Goal: Task Accomplishment & Management: Complete application form

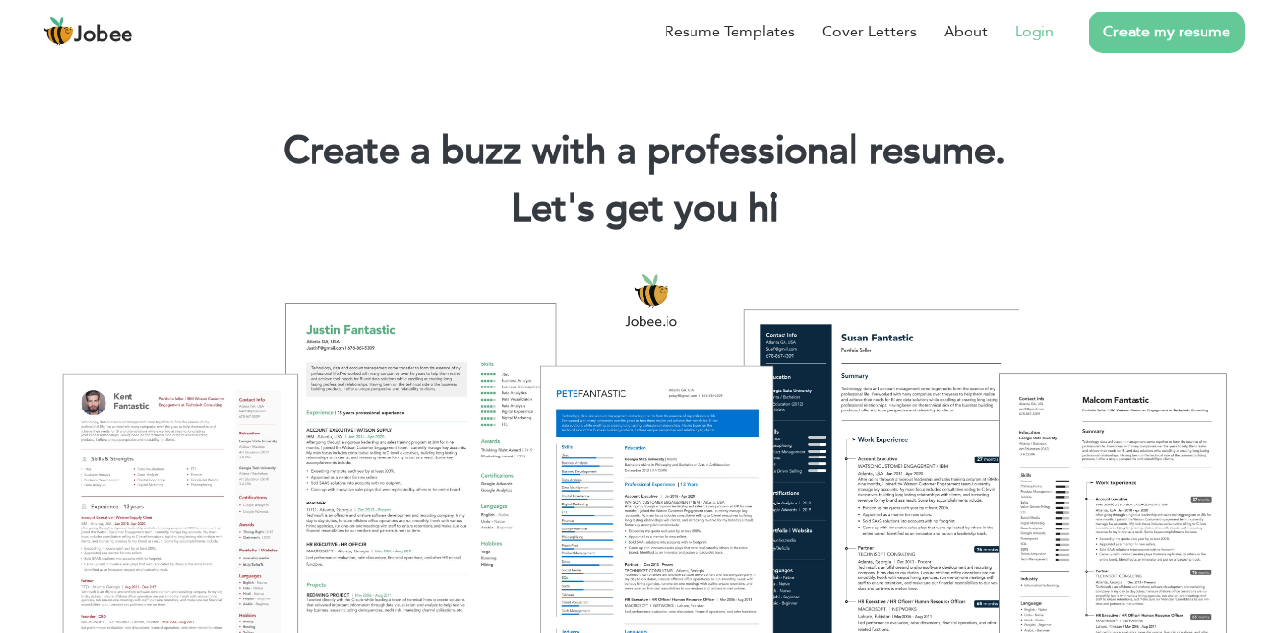
click at [1054, 33] on link "Login" at bounding box center [1034, 31] width 39 height 23
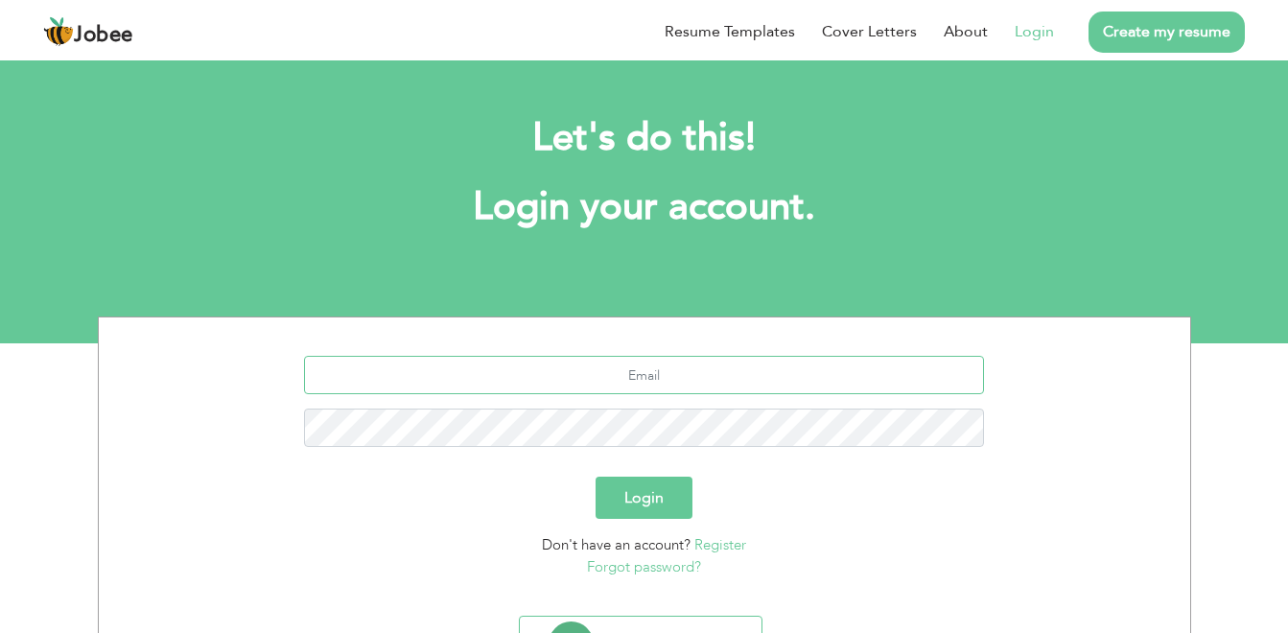
click at [752, 386] on input "text" at bounding box center [644, 375] width 680 height 38
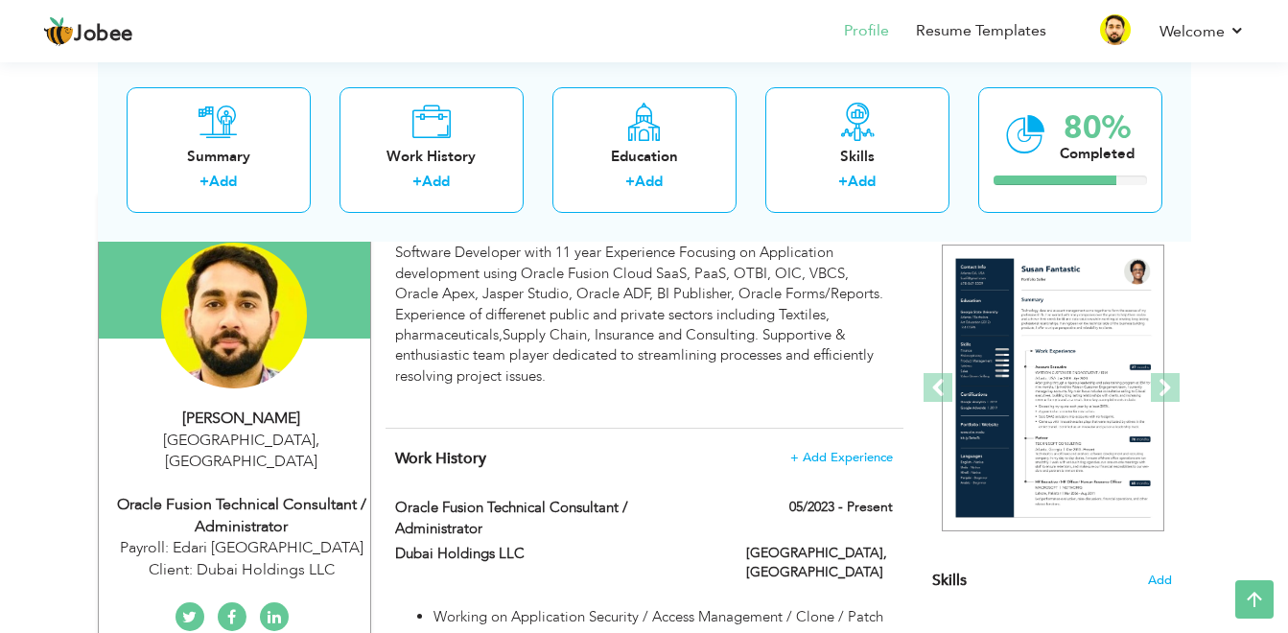
scroll to position [129, 0]
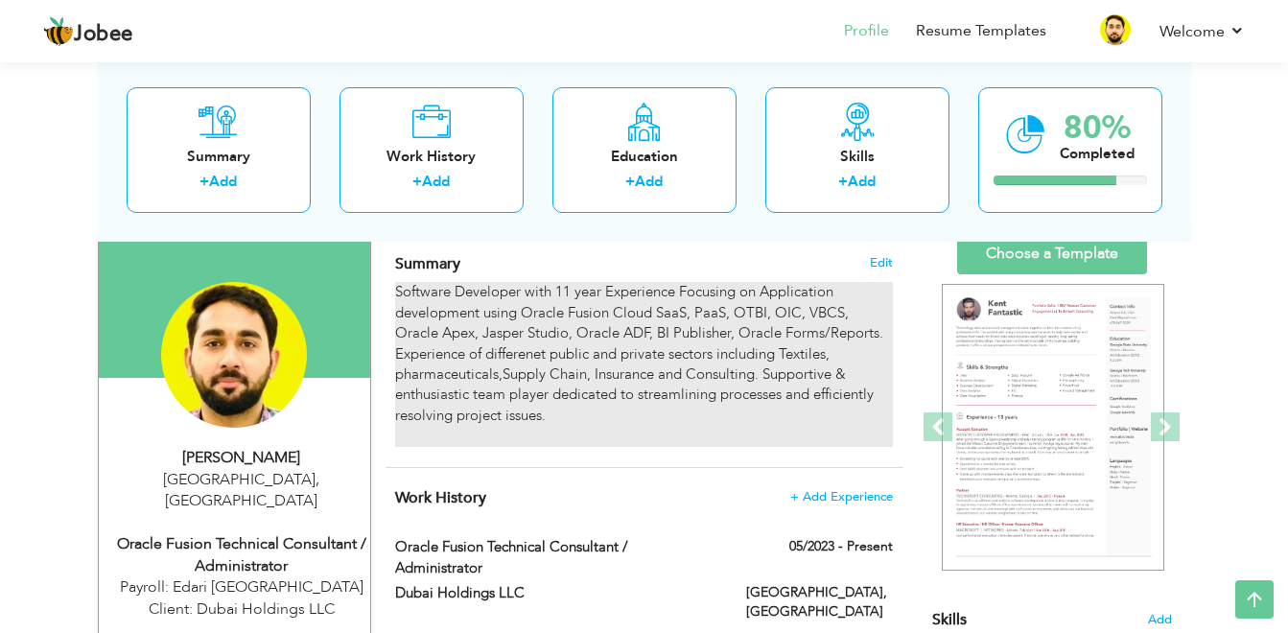
click at [832, 356] on div "Software Developer with 11 year Experience Focusing on Application development …" at bounding box center [643, 364] width 497 height 164
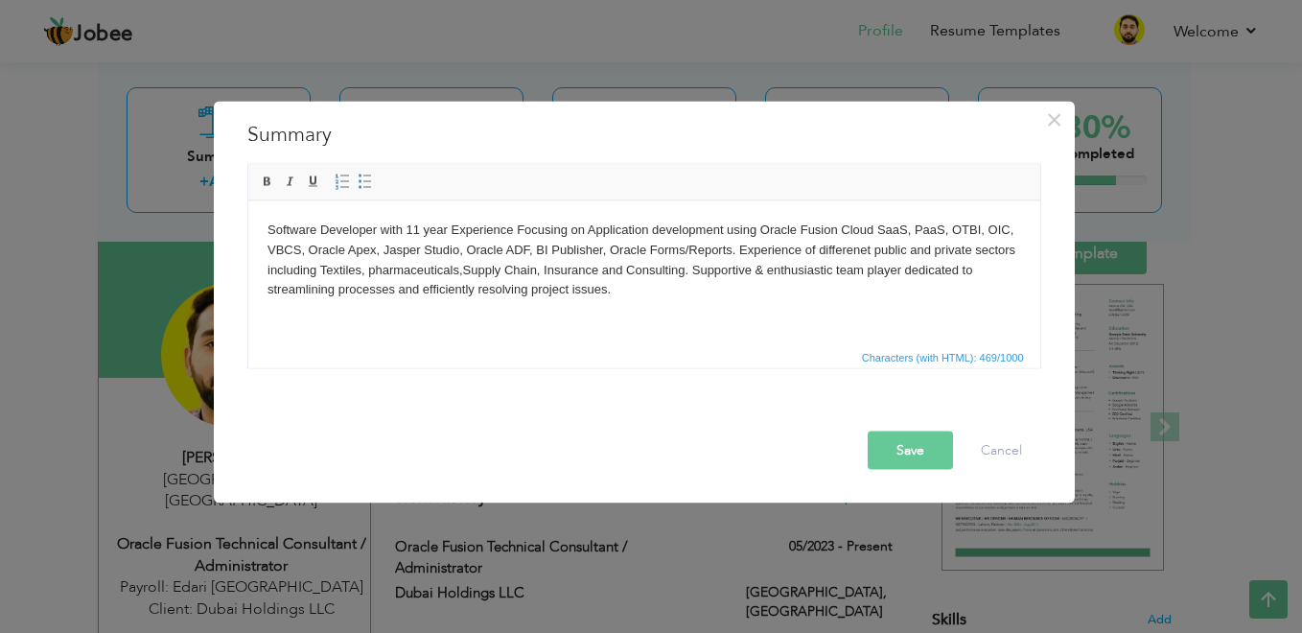
click at [367, 268] on body "Software Developer with 11 year Experience Focusing on Application development …" at bounding box center [644, 270] width 754 height 100
click at [907, 464] on button "Save" at bounding box center [910, 451] width 85 height 38
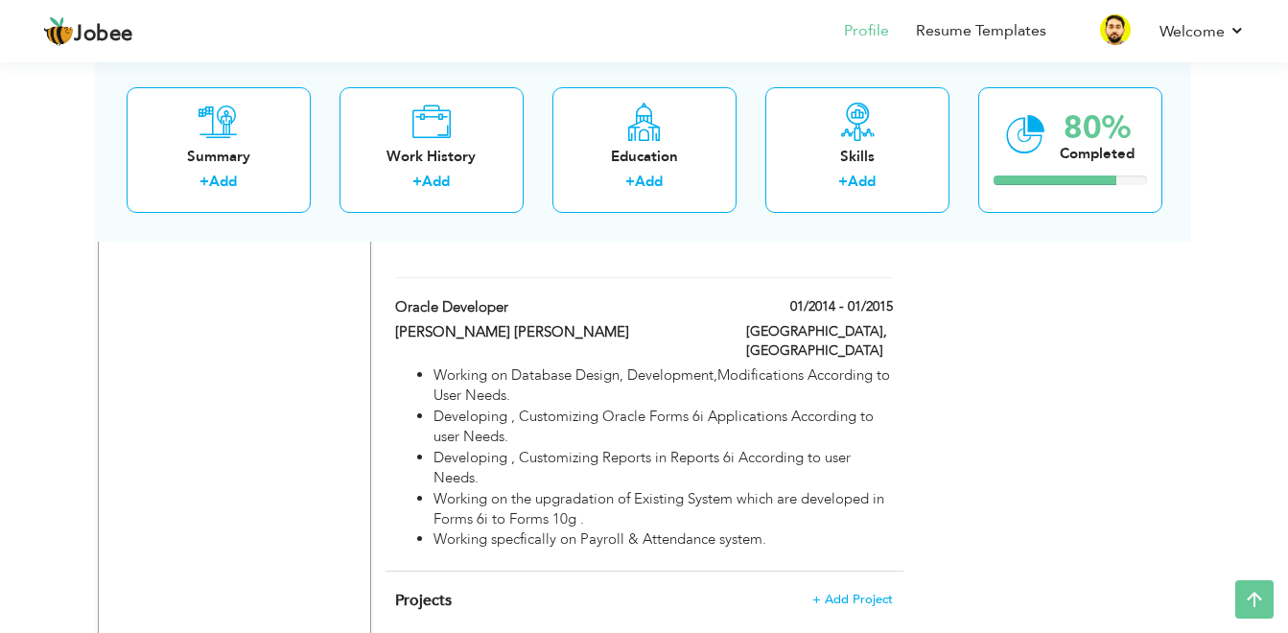
scroll to position [2760, 0]
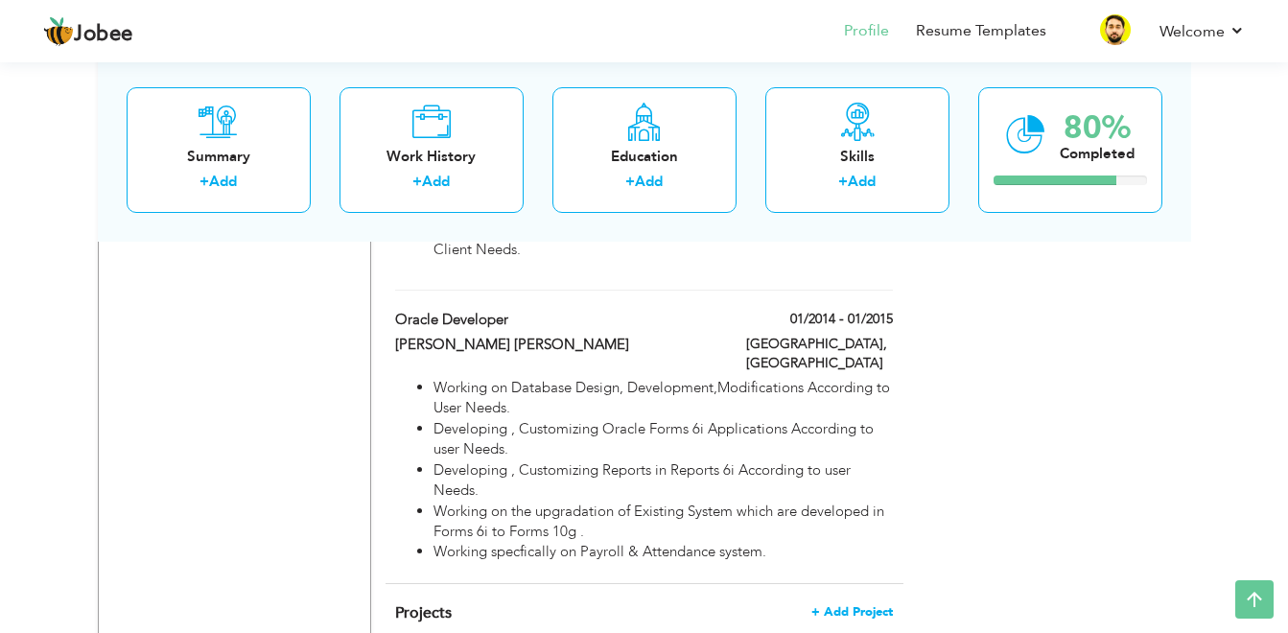
click at [839, 605] on span "+ Add Project" at bounding box center [852, 611] width 82 height 13
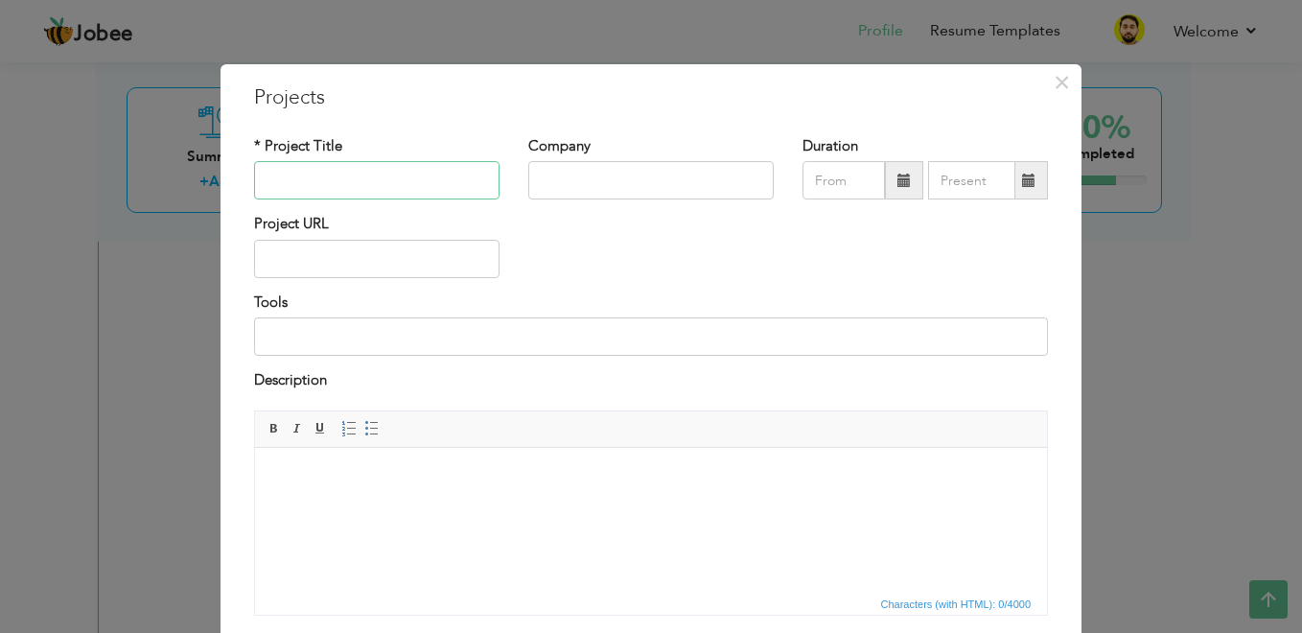
click at [335, 177] on input "text" at bounding box center [377, 180] width 246 height 38
type input "Oracle Fusion Cloud Implementation"
type input "Integration Xperts"
click at [1054, 81] on span "×" at bounding box center [1062, 82] width 16 height 35
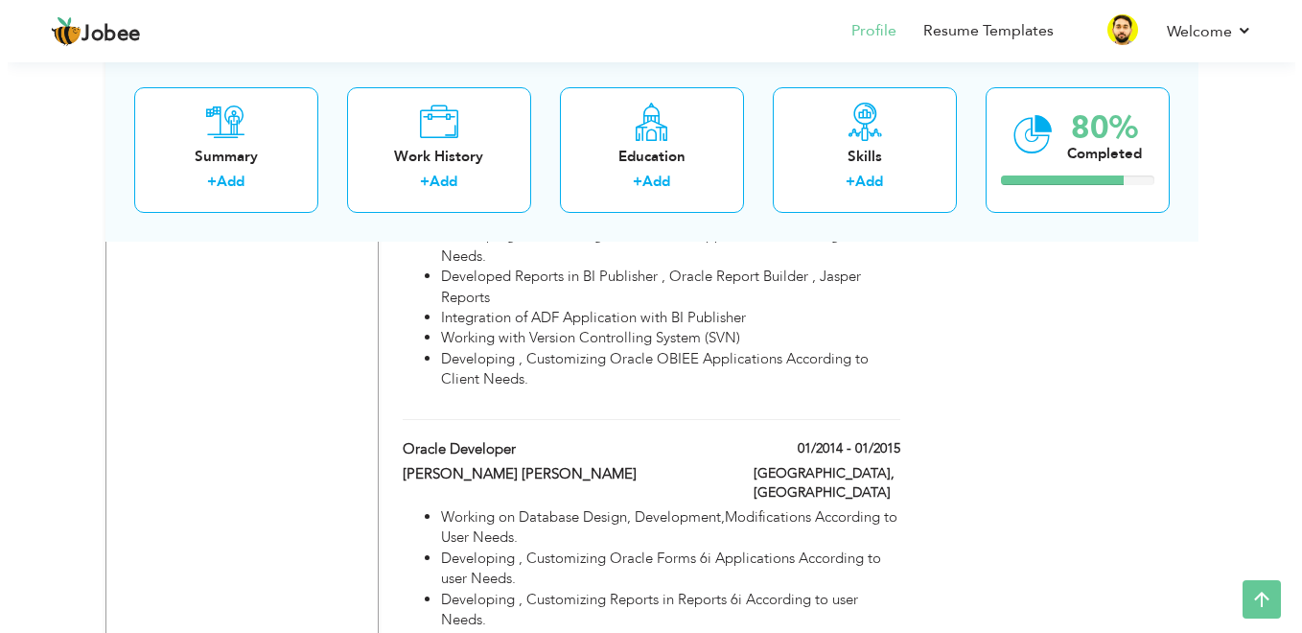
scroll to position [2876, 0]
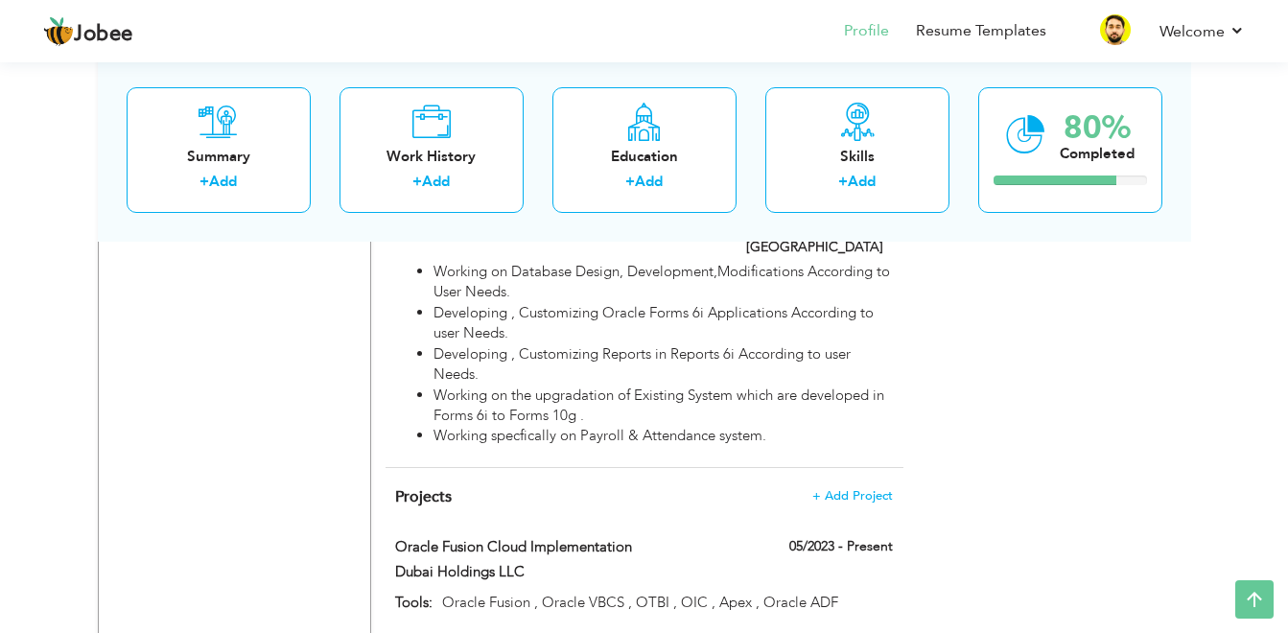
click at [865, 487] on span "+ Add Project" at bounding box center [852, 494] width 81 height 15
click at [850, 489] on span "+ Add Project" at bounding box center [852, 495] width 82 height 13
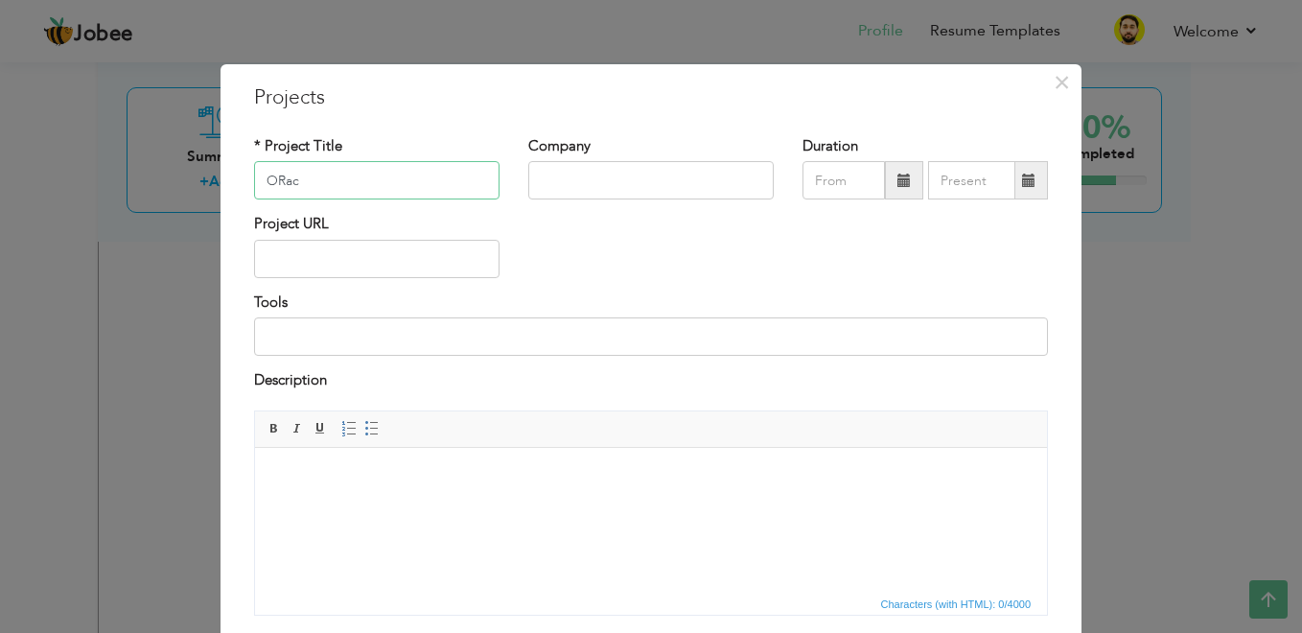
type input "Oracle Fusion Cloud Implementation"
type input "Integration Xperts"
type input "08/2025"
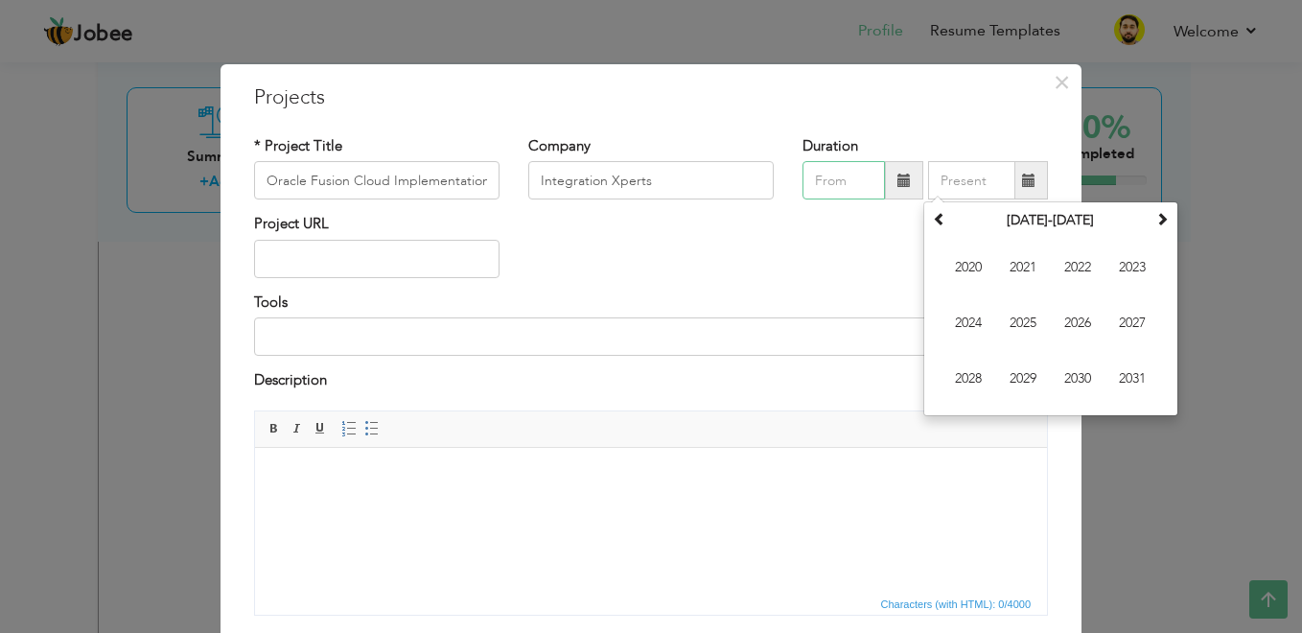
type input "08/2025"
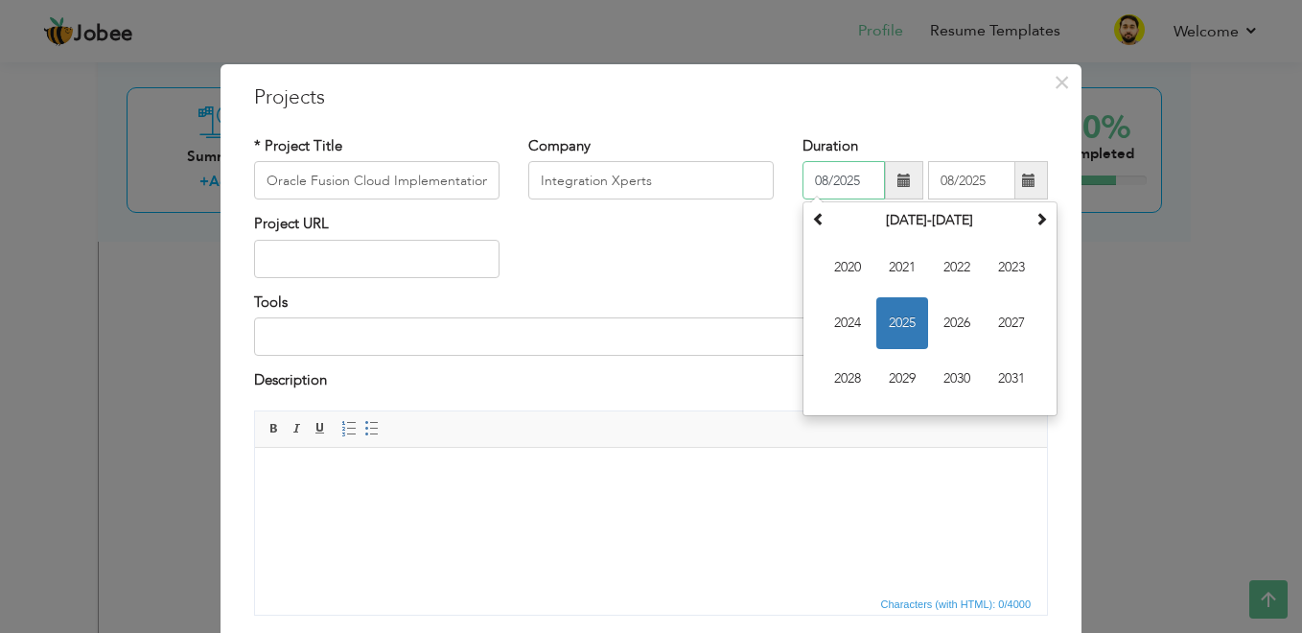
click at [836, 183] on input "08/2025" at bounding box center [844, 180] width 82 height 38
click at [1007, 274] on span "2023" at bounding box center [1012, 268] width 52 height 52
click at [954, 278] on span "Mar" at bounding box center [957, 268] width 52 height 52
type input "03/2023"
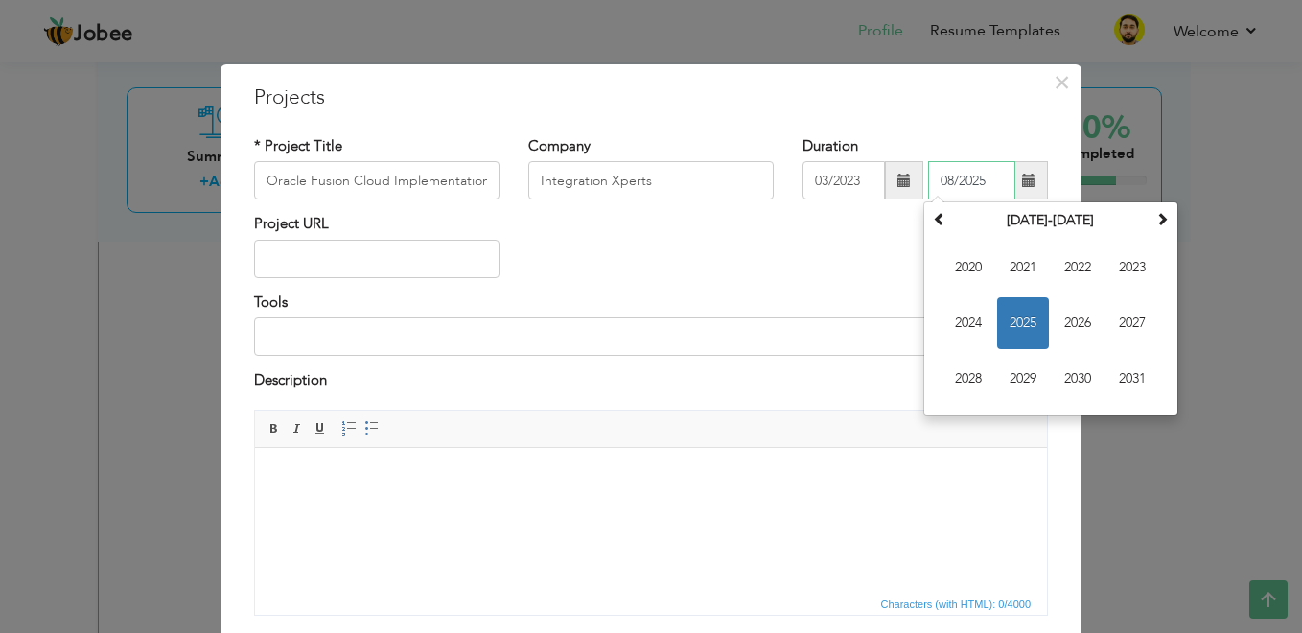
click at [990, 177] on input "08/2025" at bounding box center [971, 180] width 87 height 38
click at [1122, 269] on span "2023" at bounding box center [1133, 268] width 52 height 52
click at [973, 321] on span "May" at bounding box center [969, 323] width 52 height 52
type input "05/2023"
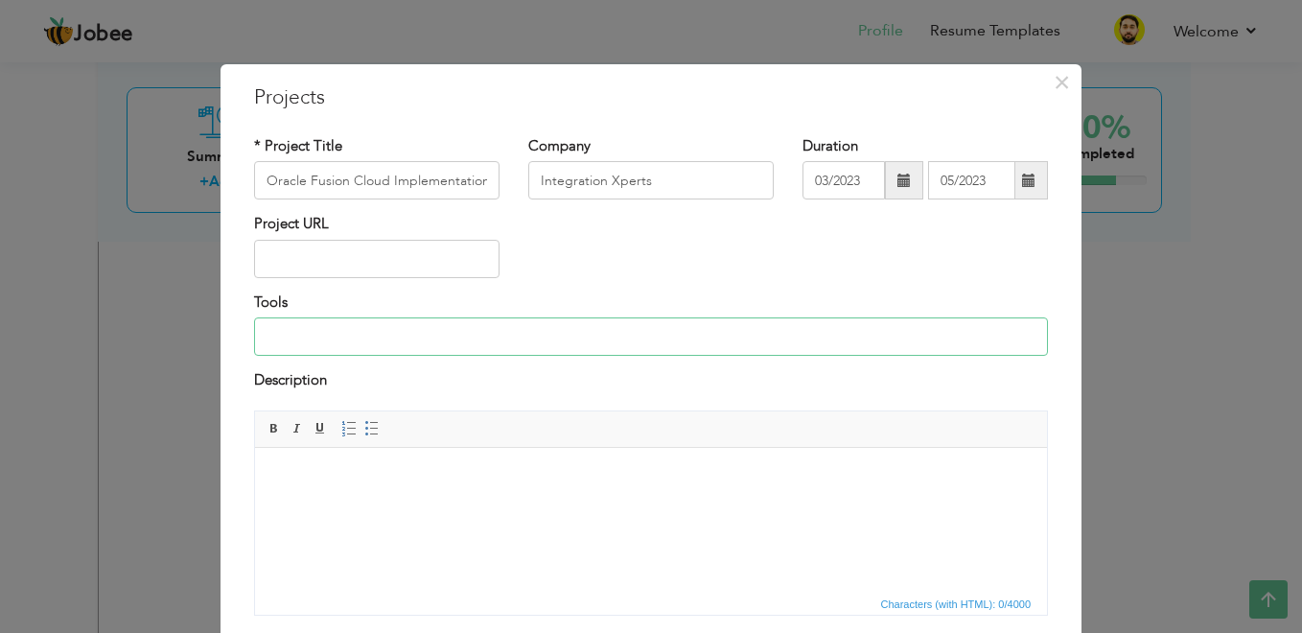
click at [528, 354] on input at bounding box center [651, 336] width 794 height 38
type input "O"
type input "OTBI , BIP , OIC , ADF , VBCS"
click at [422, 505] on html at bounding box center [651, 476] width 792 height 59
click at [365, 425] on span at bounding box center [371, 428] width 15 height 15
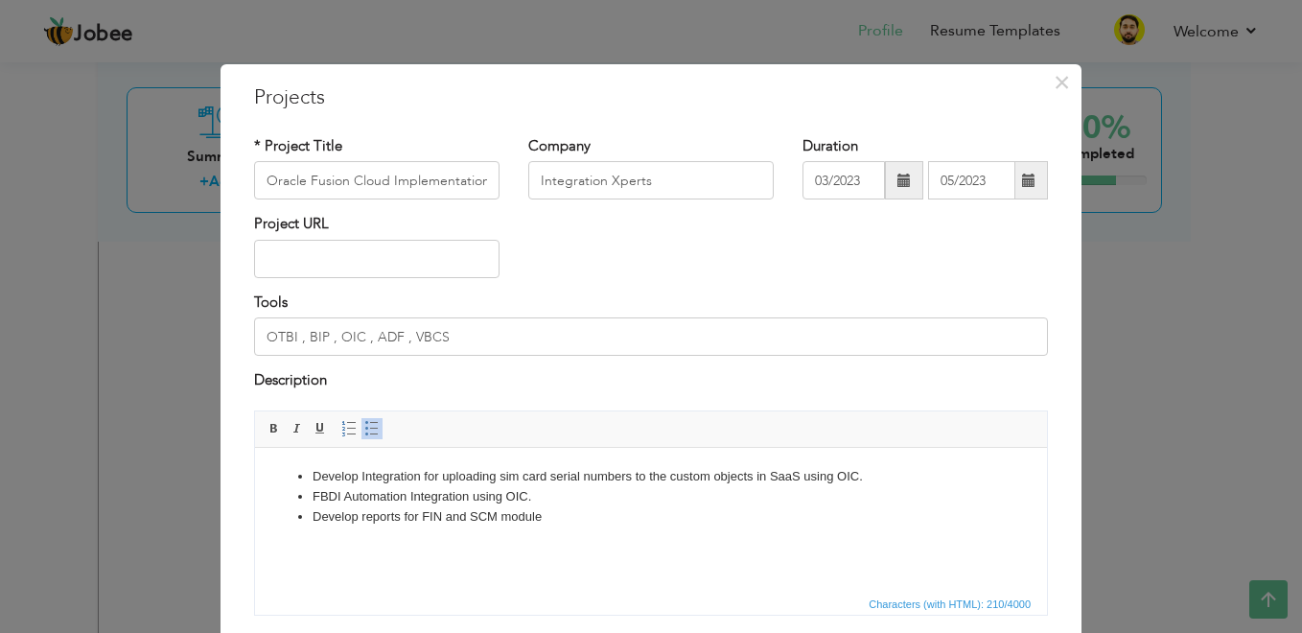
click at [402, 519] on li "Develop reports for FIN and SCM module" at bounding box center [651, 516] width 677 height 20
click at [653, 517] on li "Develop reports and dashboards for FIN and SCM module" at bounding box center [651, 516] width 677 height 20
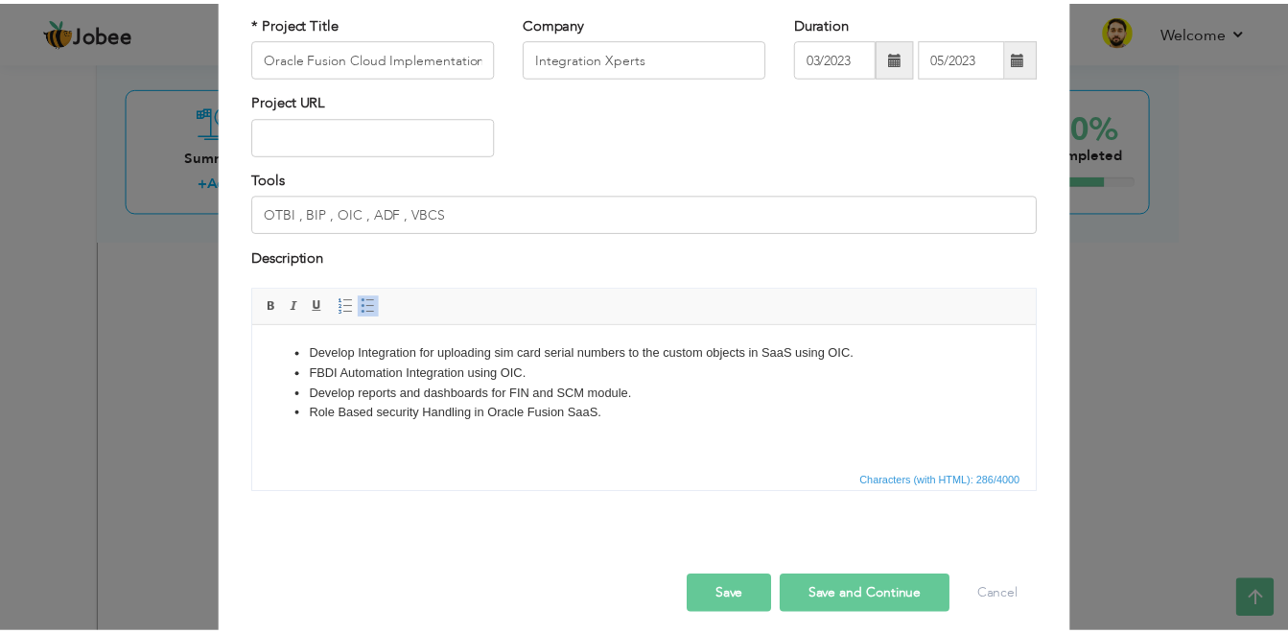
scroll to position [138, 0]
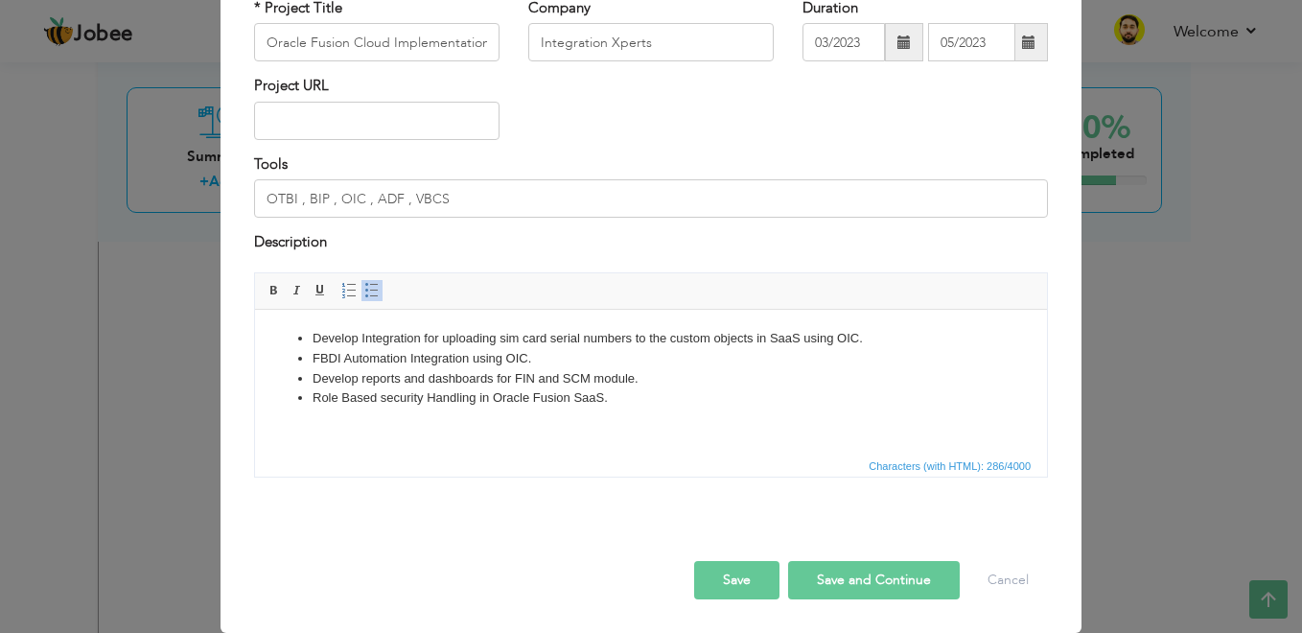
click at [753, 584] on button "Save" at bounding box center [736, 580] width 85 height 38
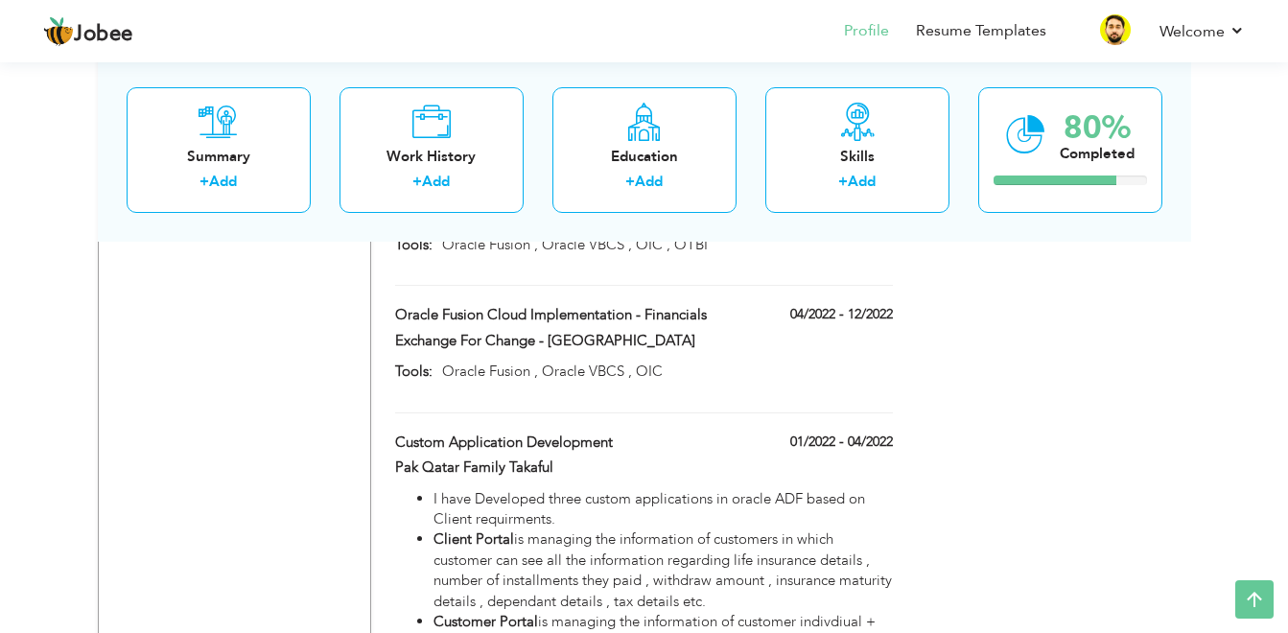
scroll to position [3607, 0]
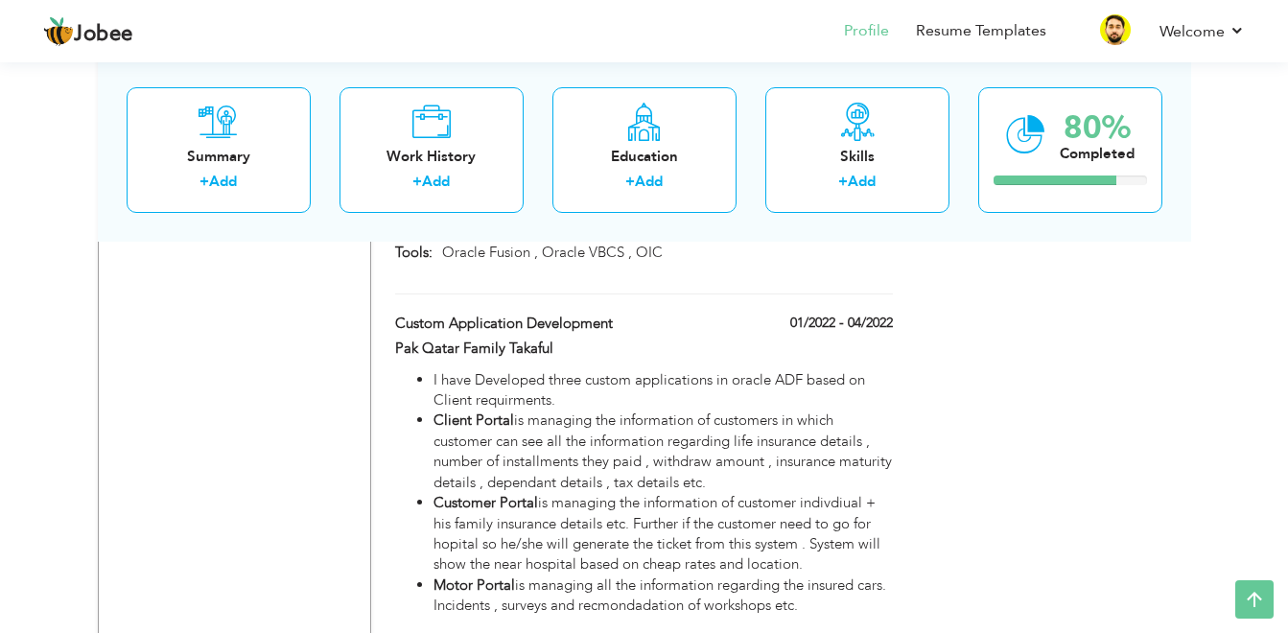
drag, startPoint x: 1287, startPoint y: 312, endPoint x: 1289, endPoint y: 340, distance: 27.9
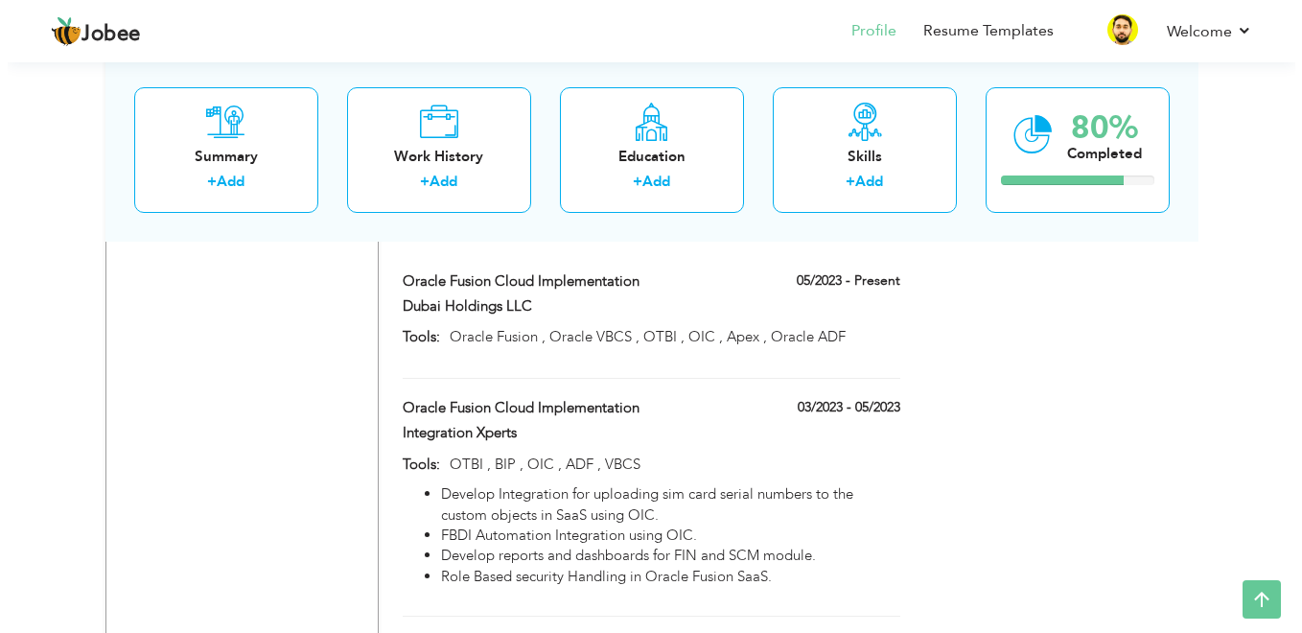
scroll to position [3102, 0]
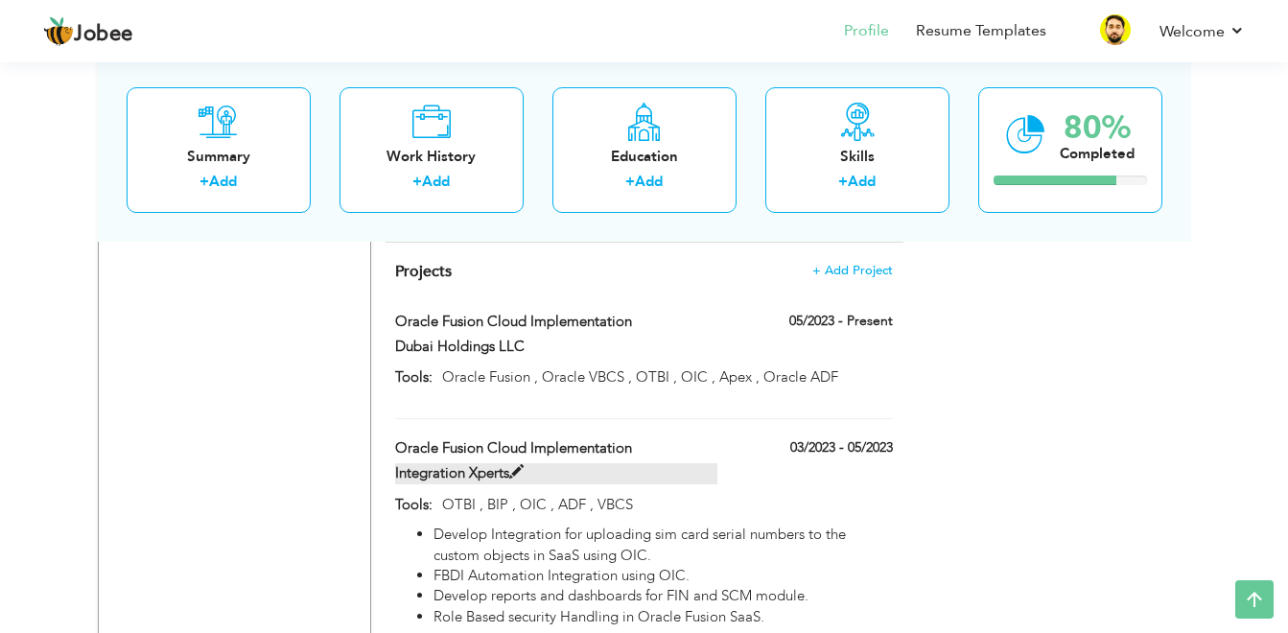
click at [515, 465] on span at bounding box center [516, 472] width 14 height 14
type input "Oracle Fusion Cloud Implementation"
type input "Integration Xperts"
type input "03/2023"
type input "05/2023"
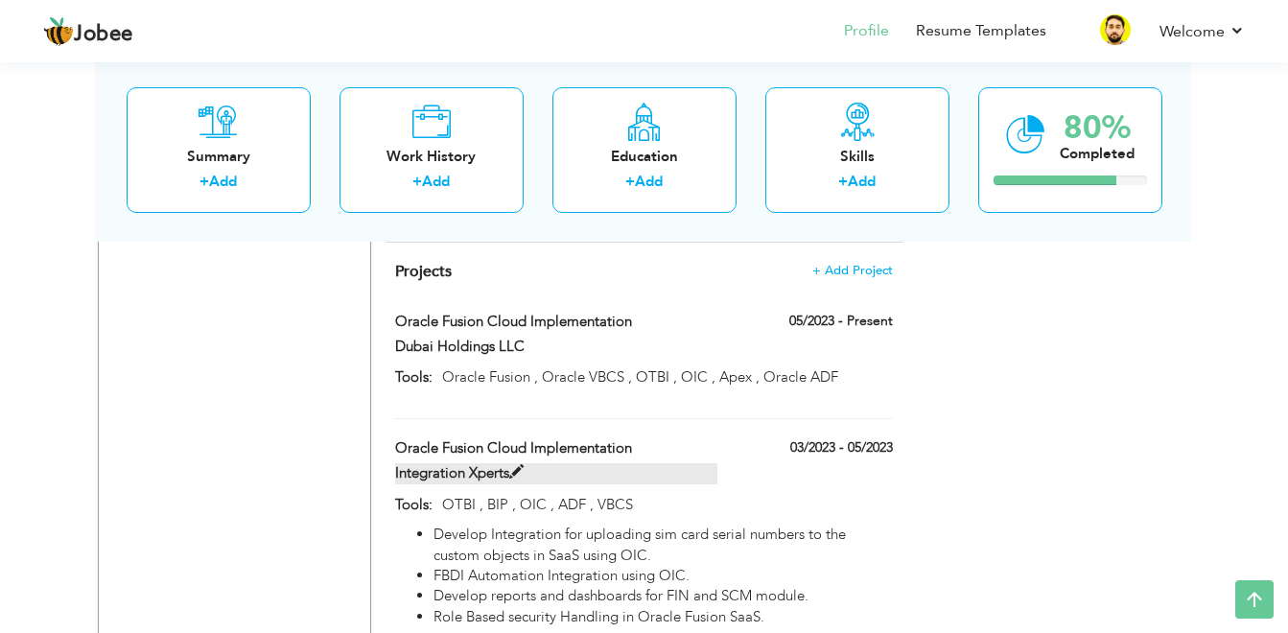
type input "OTBI , BIP , OIC , ADF , VBCS"
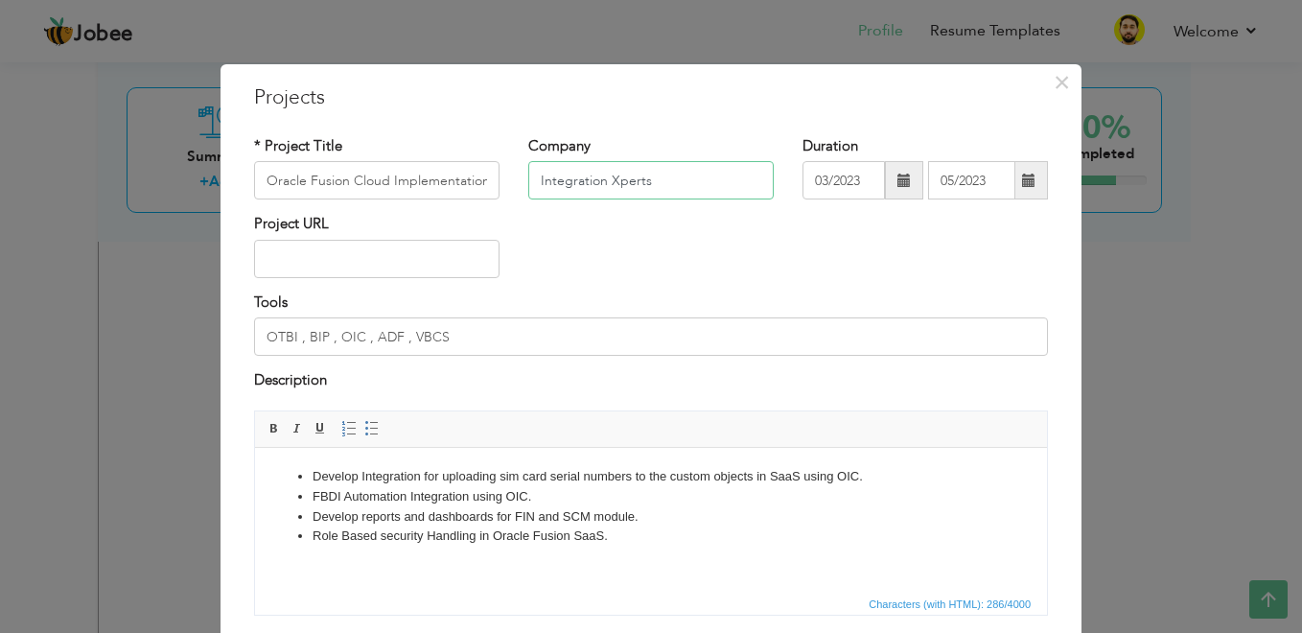
click at [577, 191] on input "Integration Xperts" at bounding box center [651, 180] width 246 height 38
click at [1054, 78] on span "×" at bounding box center [1062, 82] width 16 height 35
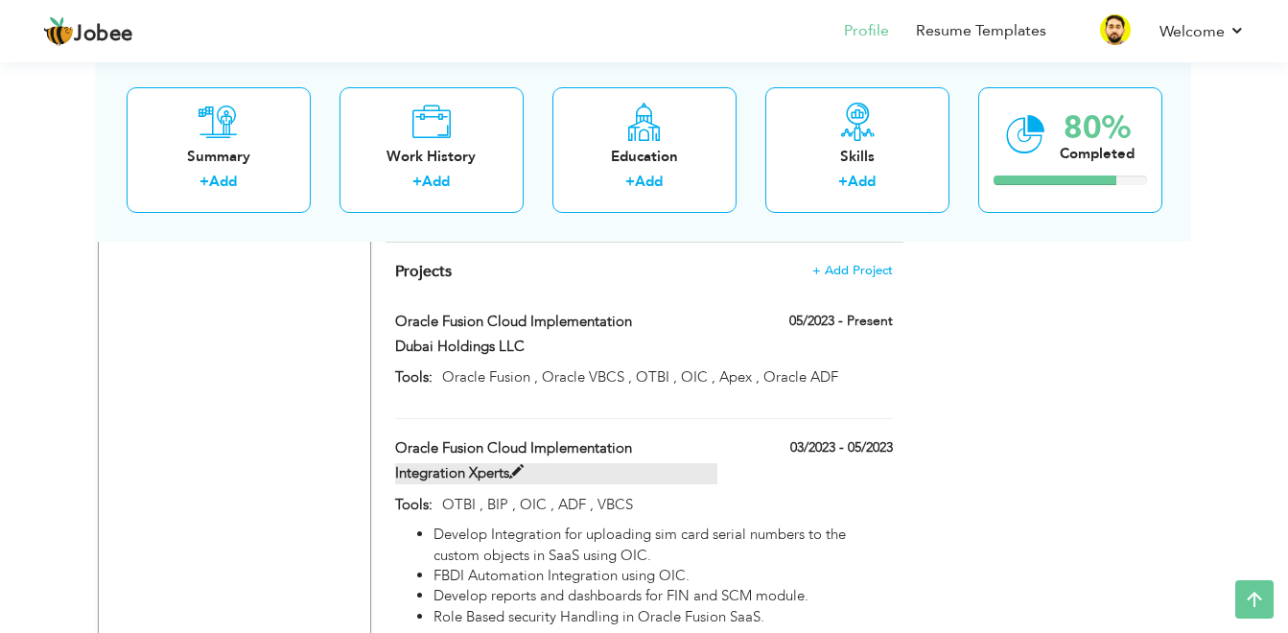
click at [515, 465] on span at bounding box center [516, 472] width 14 height 14
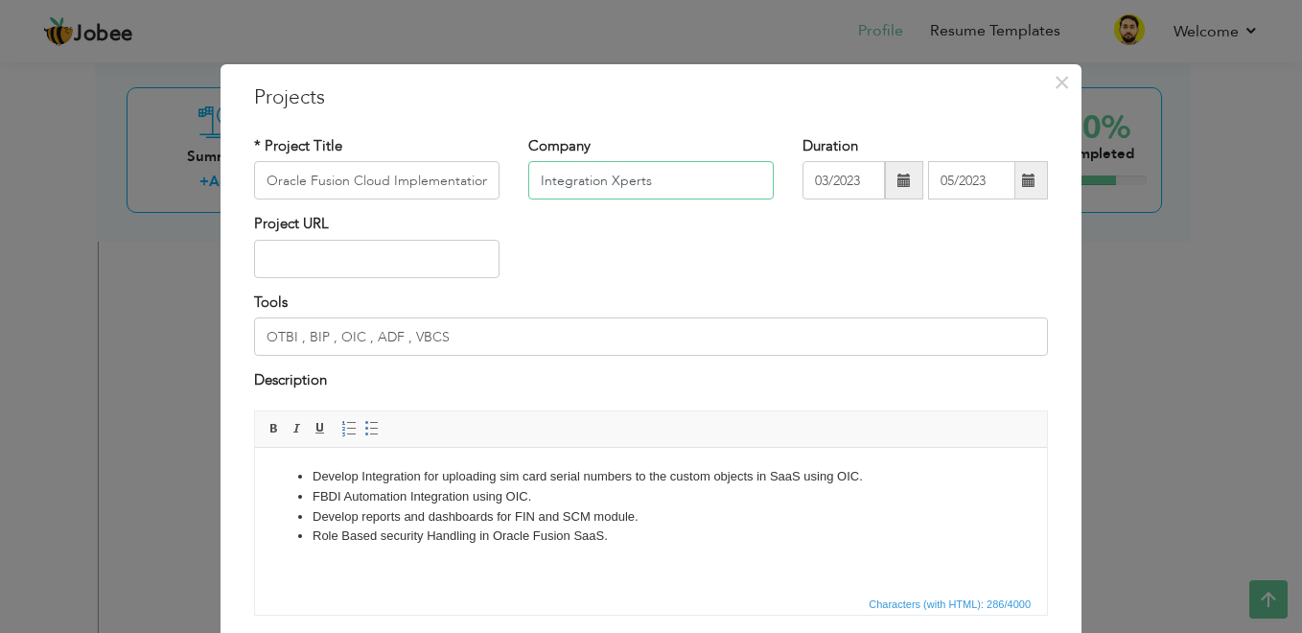
click at [681, 176] on input "Integration Xperts" at bounding box center [651, 180] width 246 height 38
type input "Mobile KSA"
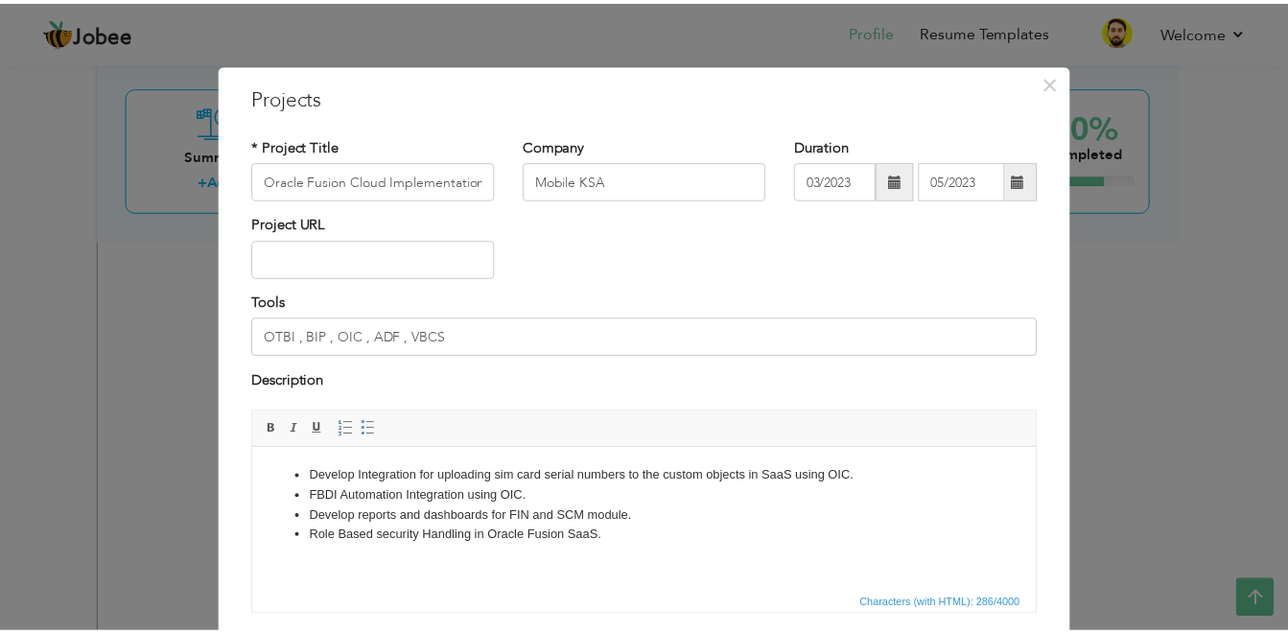
scroll to position [138, 0]
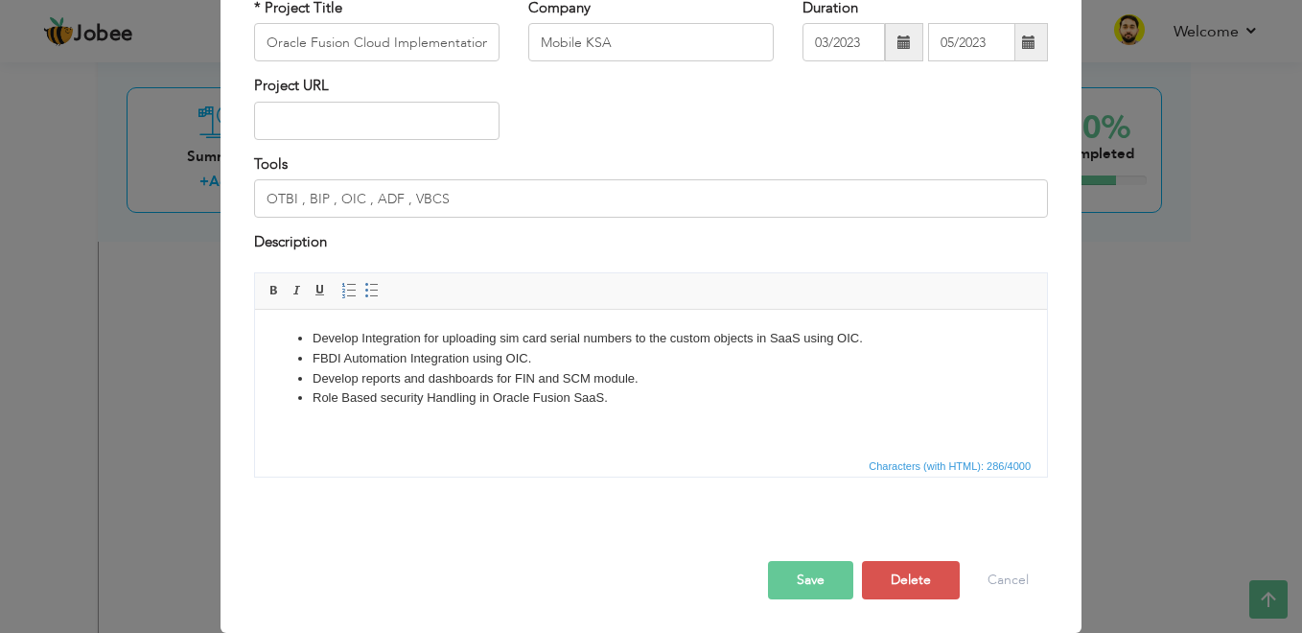
click at [784, 598] on button "Save" at bounding box center [810, 580] width 85 height 38
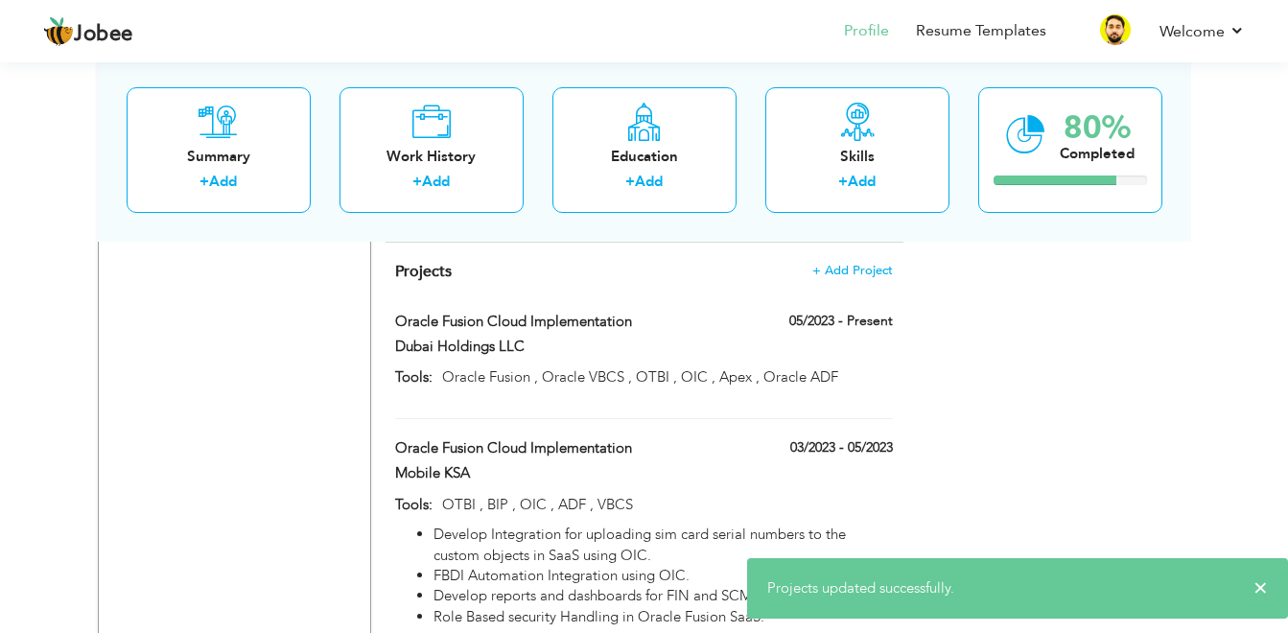
scroll to position [3655, 0]
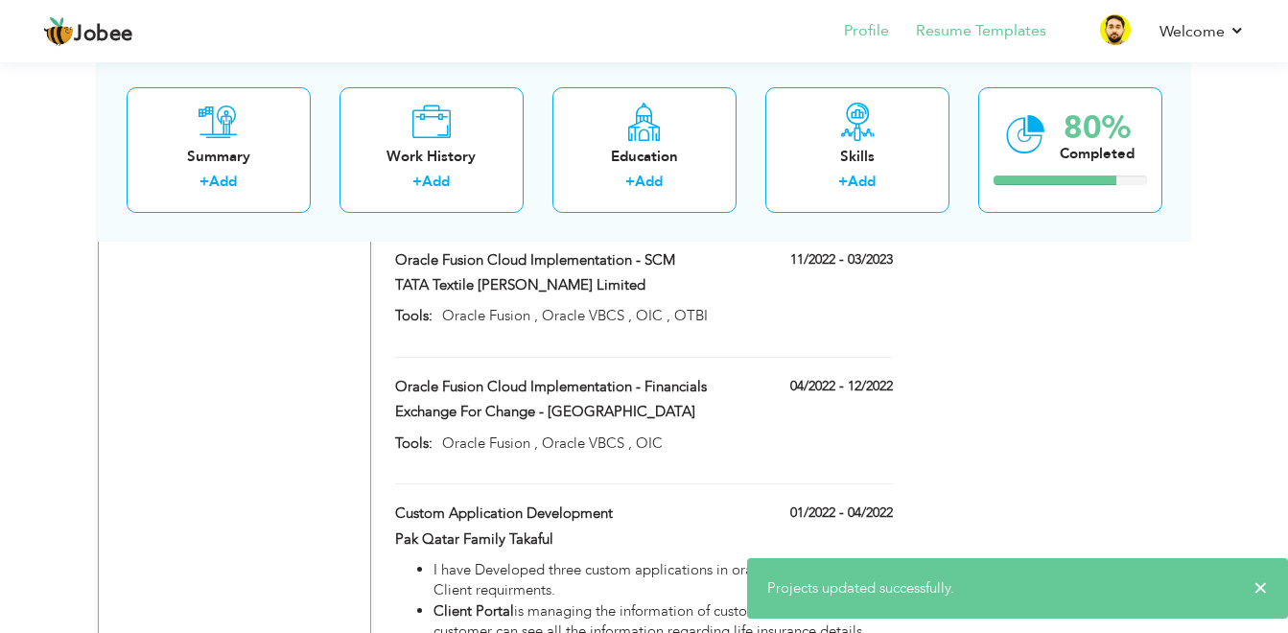
click at [978, 16] on li "Resume Templates" at bounding box center [967, 33] width 157 height 52
click at [991, 23] on link "Resume Templates" at bounding box center [981, 31] width 130 height 22
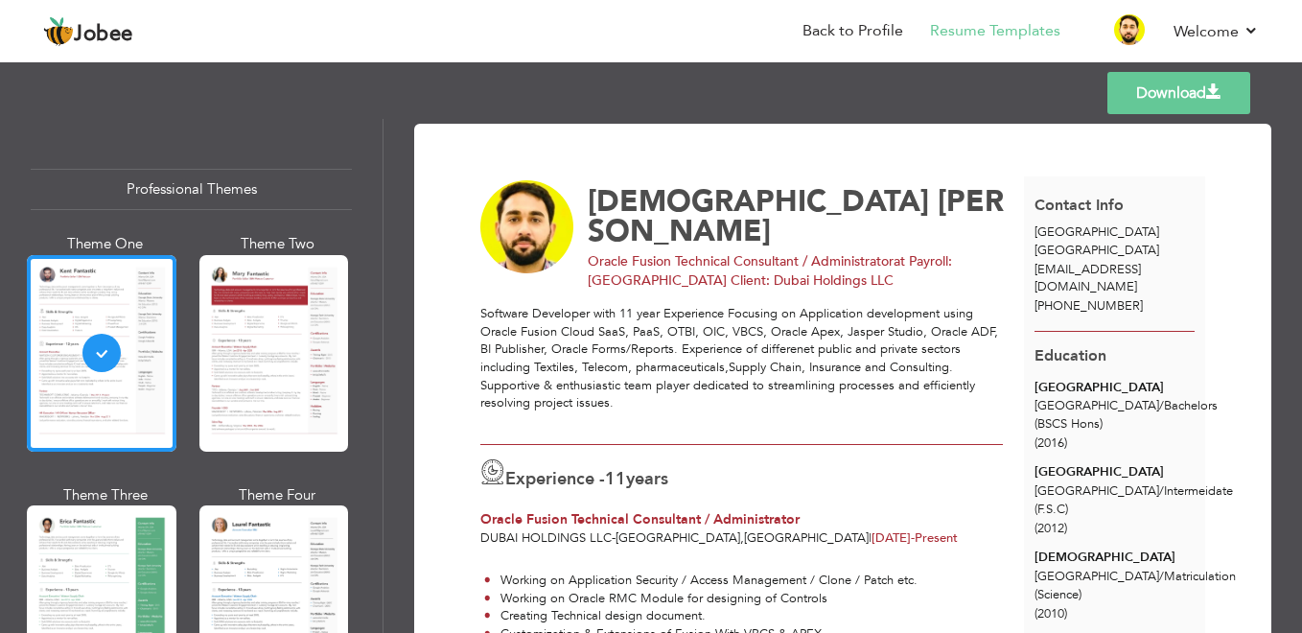
click at [1197, 99] on link "Download" at bounding box center [1179, 93] width 143 height 42
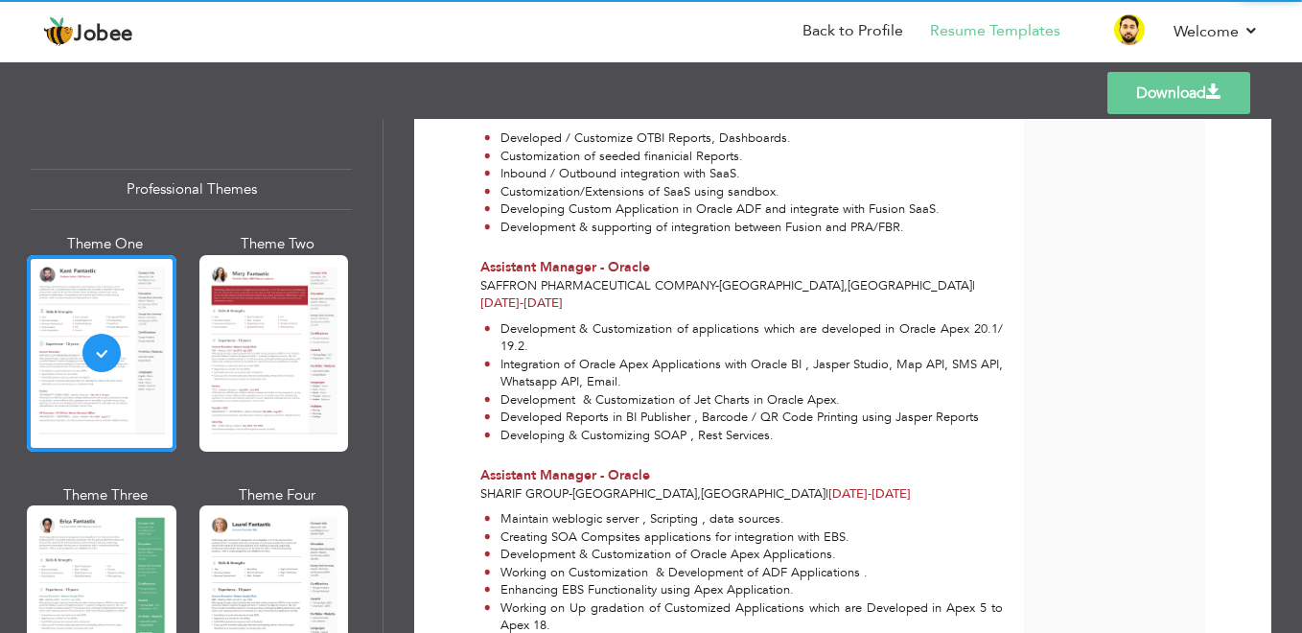
scroll to position [1073, 0]
